Goal: Book appointment/travel/reservation

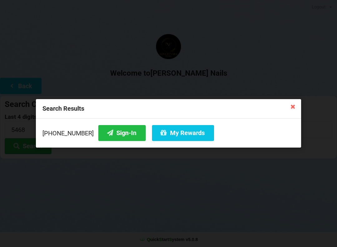
click at [123, 136] on button "Sign-In" at bounding box center [121, 133] width 47 height 16
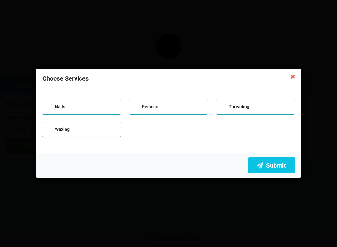
click at [170, 108] on div "Pedicure" at bounding box center [169, 105] width 70 height 7
checkbox input "true"
click at [270, 167] on button "Submit" at bounding box center [271, 165] width 47 height 16
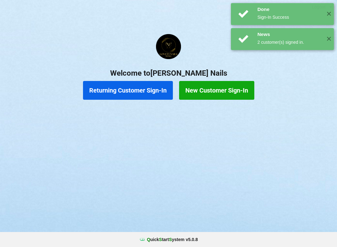
click at [153, 93] on button "Returning Customer Sign-In" at bounding box center [128, 90] width 90 height 19
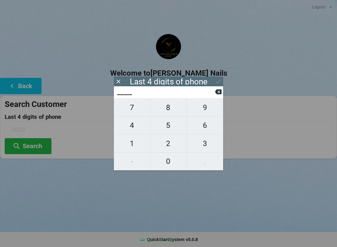
click at [136, 108] on span "7" at bounding box center [132, 107] width 36 height 13
type input "7___"
click at [139, 147] on span "1" at bounding box center [132, 143] width 36 height 13
type input "71__"
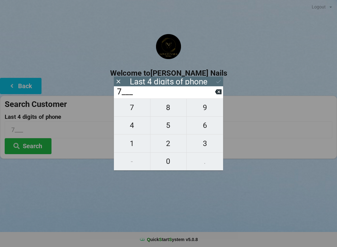
type input "71__"
click at [208, 142] on span "3" at bounding box center [205, 143] width 37 height 13
type input "713_"
click at [174, 108] on span "8" at bounding box center [168, 107] width 36 height 13
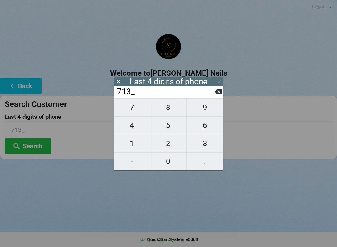
type input "7138"
click at [205, 142] on div "7 8 9 4 5 6 1 2 3 - 0 ." at bounding box center [168, 134] width 109 height 72
click at [219, 94] on icon at bounding box center [218, 91] width 7 height 7
click at [217, 94] on icon at bounding box center [218, 91] width 7 height 5
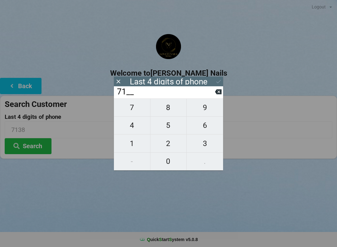
click at [214, 96] on input "71__" at bounding box center [165, 92] width 99 height 10
click at [212, 96] on input "71__" at bounding box center [165, 92] width 99 height 10
click at [214, 96] on input "71__" at bounding box center [165, 92] width 99 height 10
click at [215, 93] on icon at bounding box center [218, 91] width 7 height 7
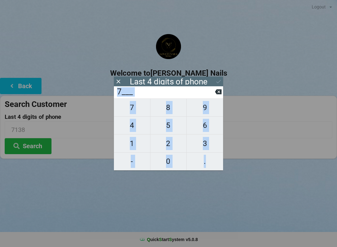
click at [218, 93] on icon at bounding box center [218, 91] width 7 height 7
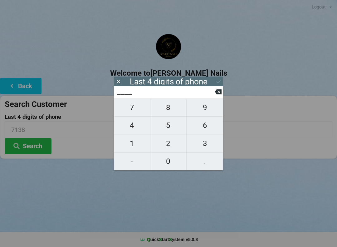
click at [170, 127] on span "5" at bounding box center [168, 125] width 36 height 13
type input "5___"
click at [168, 158] on span "0" at bounding box center [168, 161] width 36 height 13
type input "50__"
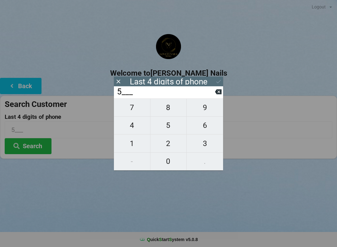
type input "50__"
click at [173, 111] on span "8" at bounding box center [168, 107] width 36 height 13
type input "508_"
click at [135, 116] on button "7" at bounding box center [132, 107] width 37 height 18
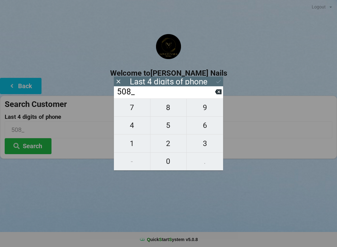
type input "5087"
click at [216, 96] on button at bounding box center [218, 91] width 7 height 8
click at [133, 123] on span "4" at bounding box center [132, 125] width 36 height 13
type input "5084"
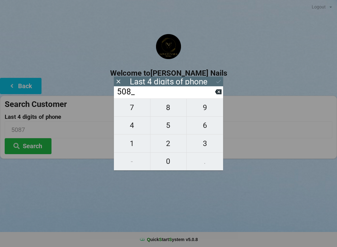
type input "5084"
click at [218, 81] on icon at bounding box center [218, 81] width 7 height 7
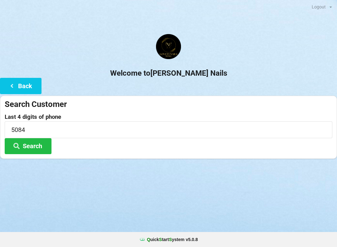
click at [42, 153] on button "Search" at bounding box center [28, 146] width 47 height 16
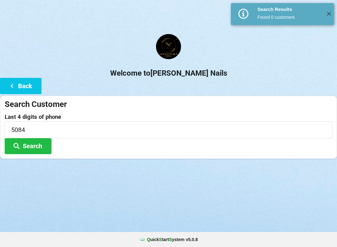
click at [31, 145] on button "Search" at bounding box center [28, 146] width 47 height 16
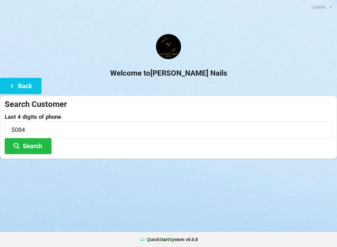
click at [33, 146] on button "Search" at bounding box center [28, 146] width 47 height 16
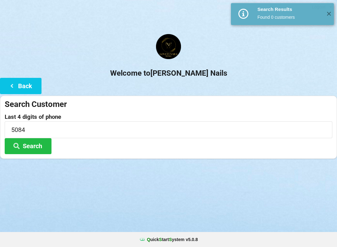
click at [17, 83] on button "Back" at bounding box center [21, 86] width 42 height 16
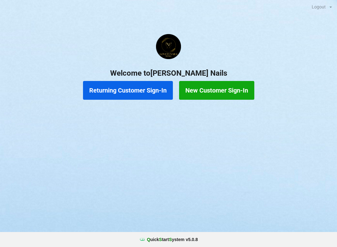
click at [136, 92] on button "Returning Customer Sign-In" at bounding box center [128, 90] width 90 height 19
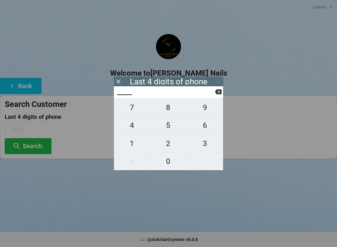
click at [171, 127] on span "5" at bounding box center [168, 125] width 36 height 13
type input "5___"
click at [212, 143] on span "3" at bounding box center [205, 143] width 37 height 13
type input "53__"
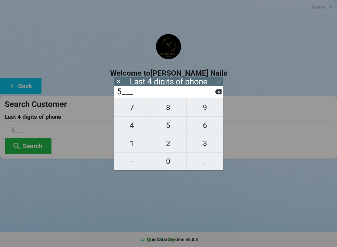
type input "53__"
click at [138, 125] on span "4" at bounding box center [132, 125] width 36 height 13
type input "534_"
click at [175, 125] on span "5" at bounding box center [168, 125] width 36 height 13
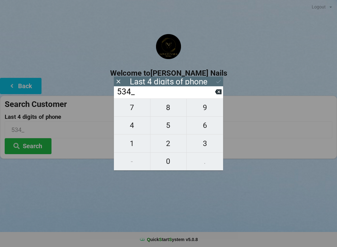
type input "5345"
click at [29, 144] on button "Search" at bounding box center [28, 146] width 47 height 16
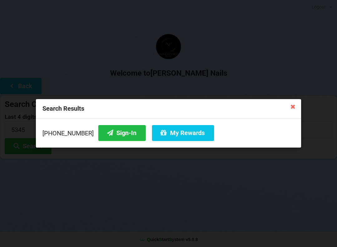
click at [166, 137] on button "My Rewards" at bounding box center [183, 133] width 62 height 16
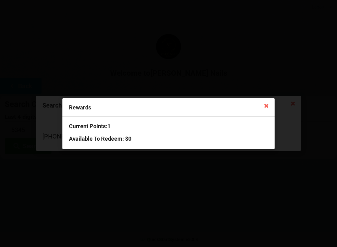
click at [266, 104] on icon at bounding box center [267, 105] width 10 height 10
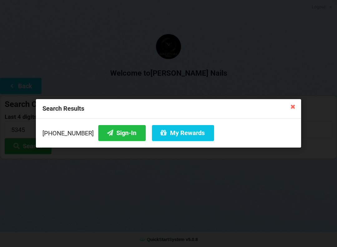
click at [111, 136] on button "Sign-In" at bounding box center [121, 133] width 47 height 16
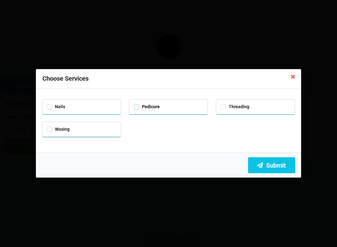
click at [137, 106] on label "Pedicure" at bounding box center [147, 106] width 26 height 5
checkbox input "true"
click at [283, 165] on button "Submit" at bounding box center [271, 165] width 47 height 16
